Goal: Information Seeking & Learning: Understand process/instructions

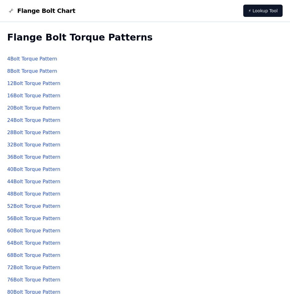
click at [25, 71] on link "8 Bolt Torque Pattern" at bounding box center [32, 71] width 50 height 6
click at [30, 58] on link "4 Bolt Torque Pattern" at bounding box center [32, 59] width 50 height 6
